Goal: Information Seeking & Learning: Learn about a topic

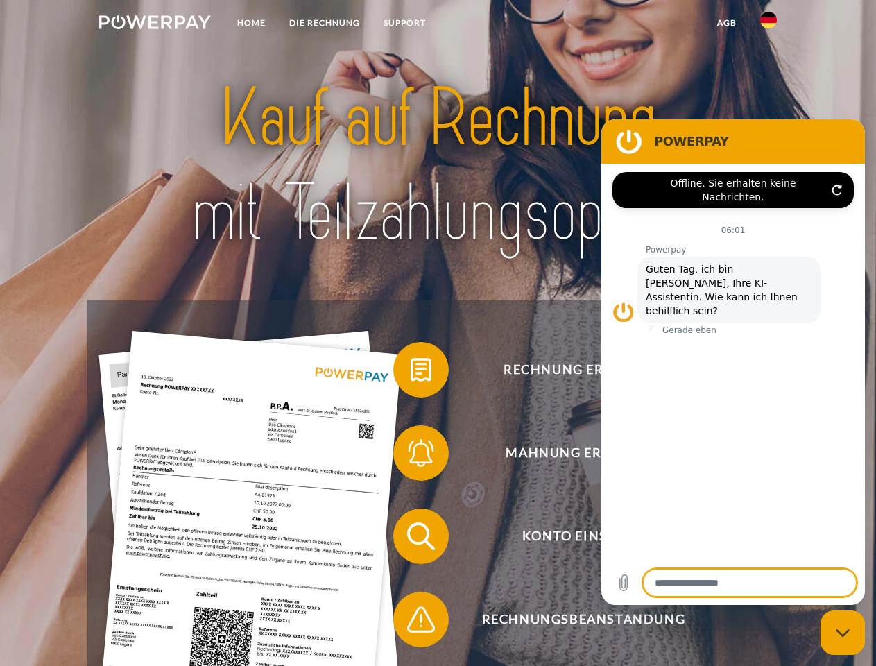
click at [155, 24] on img at bounding box center [155, 22] width 112 height 14
click at [768, 24] on img at bounding box center [768, 20] width 17 height 17
click at [726, 23] on link "agb" at bounding box center [726, 22] width 43 height 25
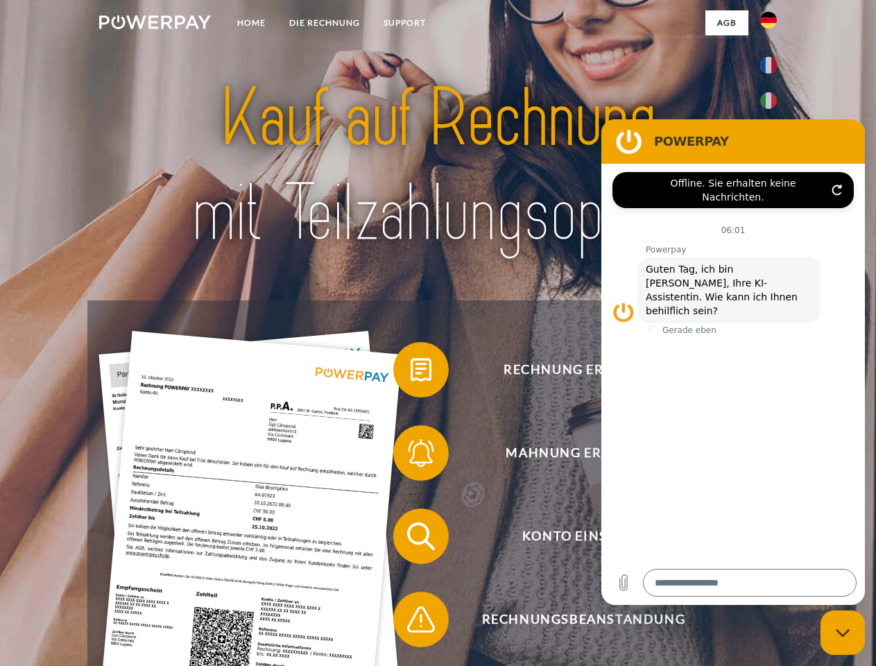
click at [411, 372] on span at bounding box center [399, 369] width 69 height 69
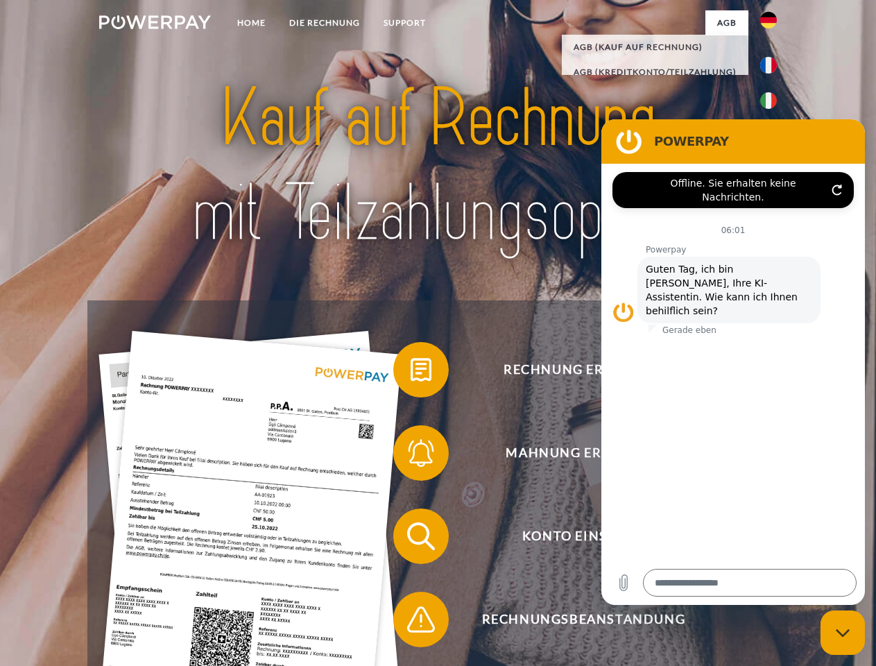
click at [411, 456] on span at bounding box center [399, 452] width 69 height 69
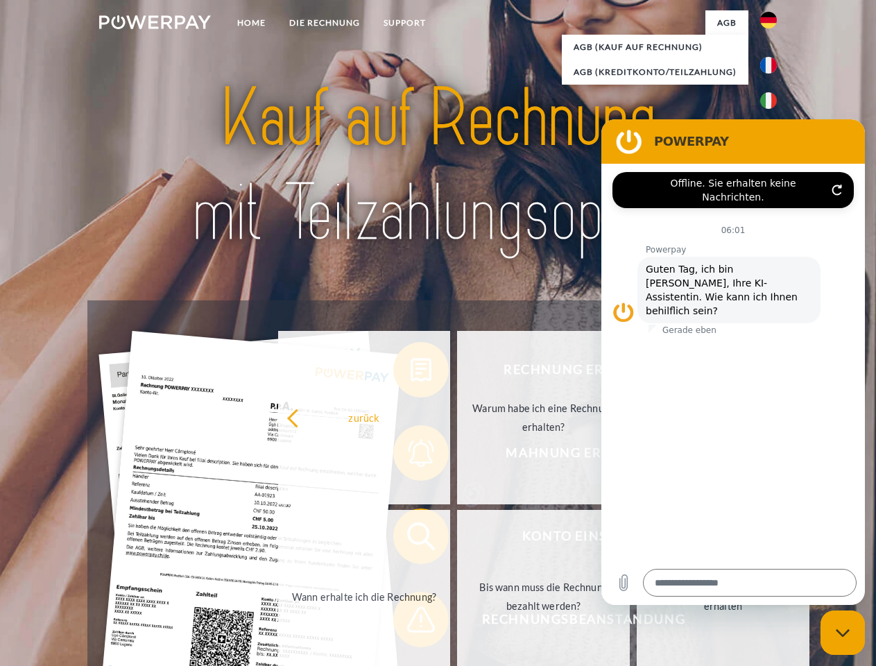
click at [457, 539] on link "Bis wann muss die Rechnung bezahlt werden?" at bounding box center [543, 596] width 173 height 173
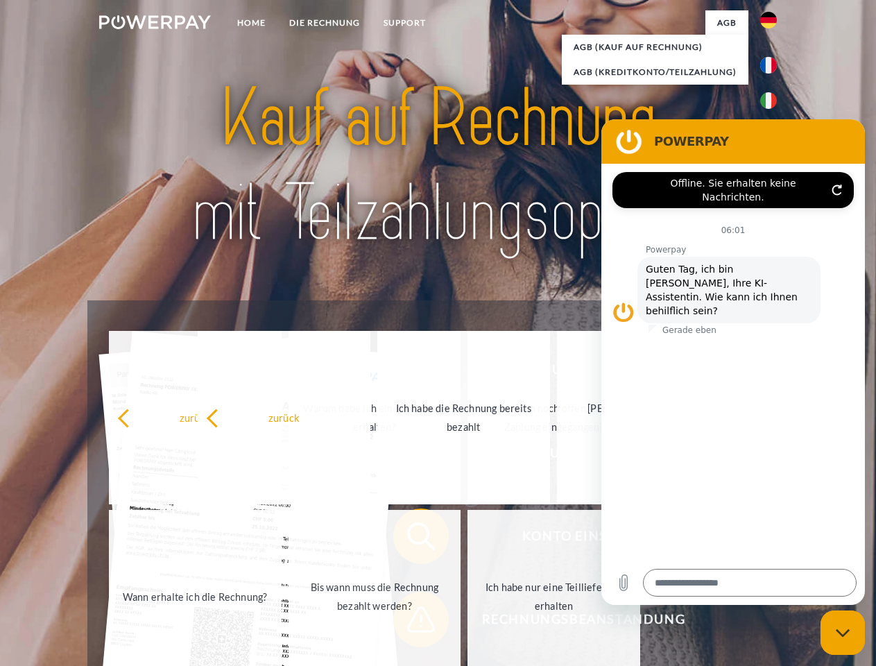
click at [411, 622] on span at bounding box center [399, 619] width 69 height 69
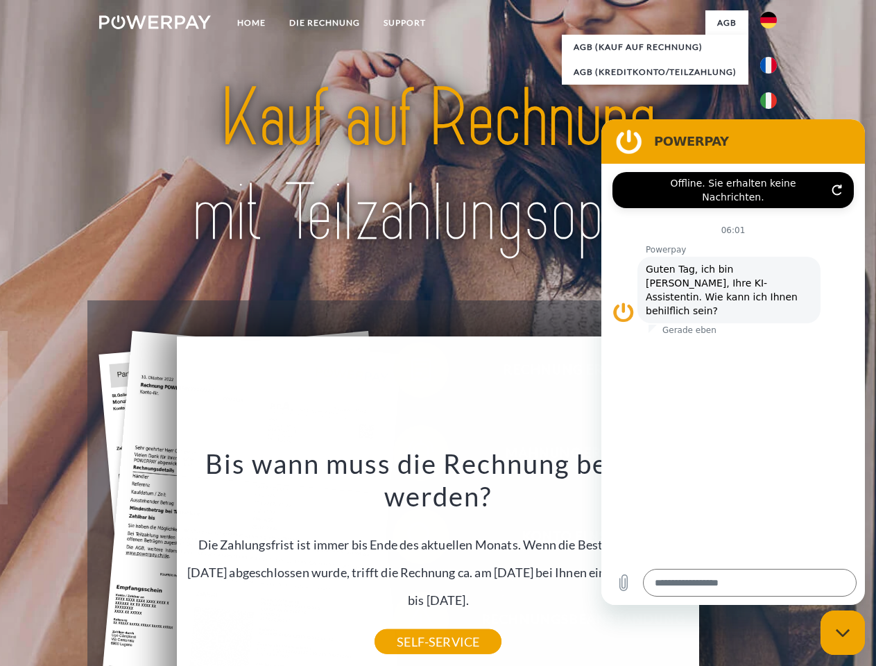
click at [843, 632] on icon "Messaging-Fenster schließen" at bounding box center [843, 632] width 15 height 9
type textarea "*"
